Goal: Task Accomplishment & Management: Use online tool/utility

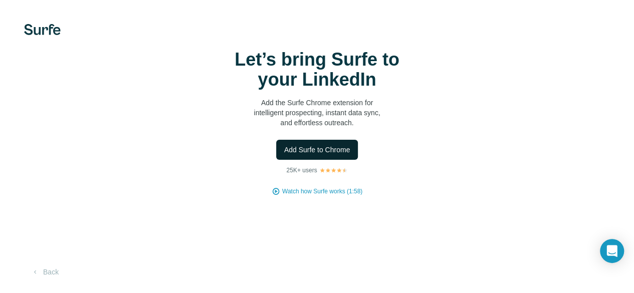
click at [284, 155] on span "Add Surfe to Chrome" at bounding box center [317, 150] width 66 height 10
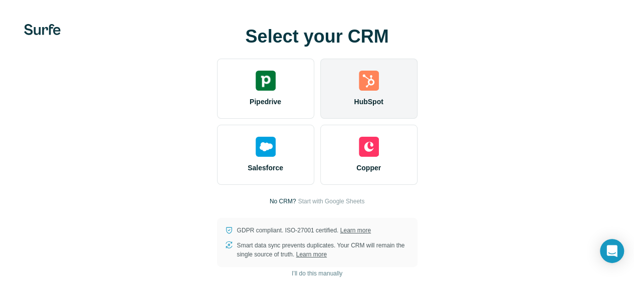
click at [359, 91] on img at bounding box center [369, 81] width 20 height 20
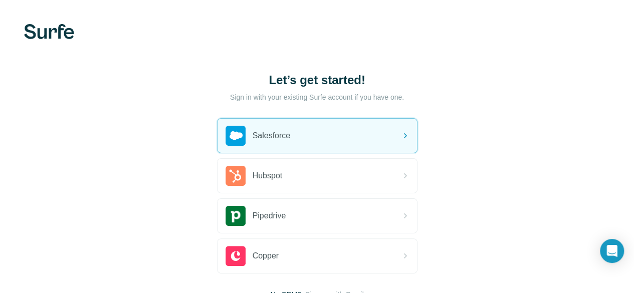
scroll to position [77, 0]
